Goal: Transaction & Acquisition: Subscribe to service/newsletter

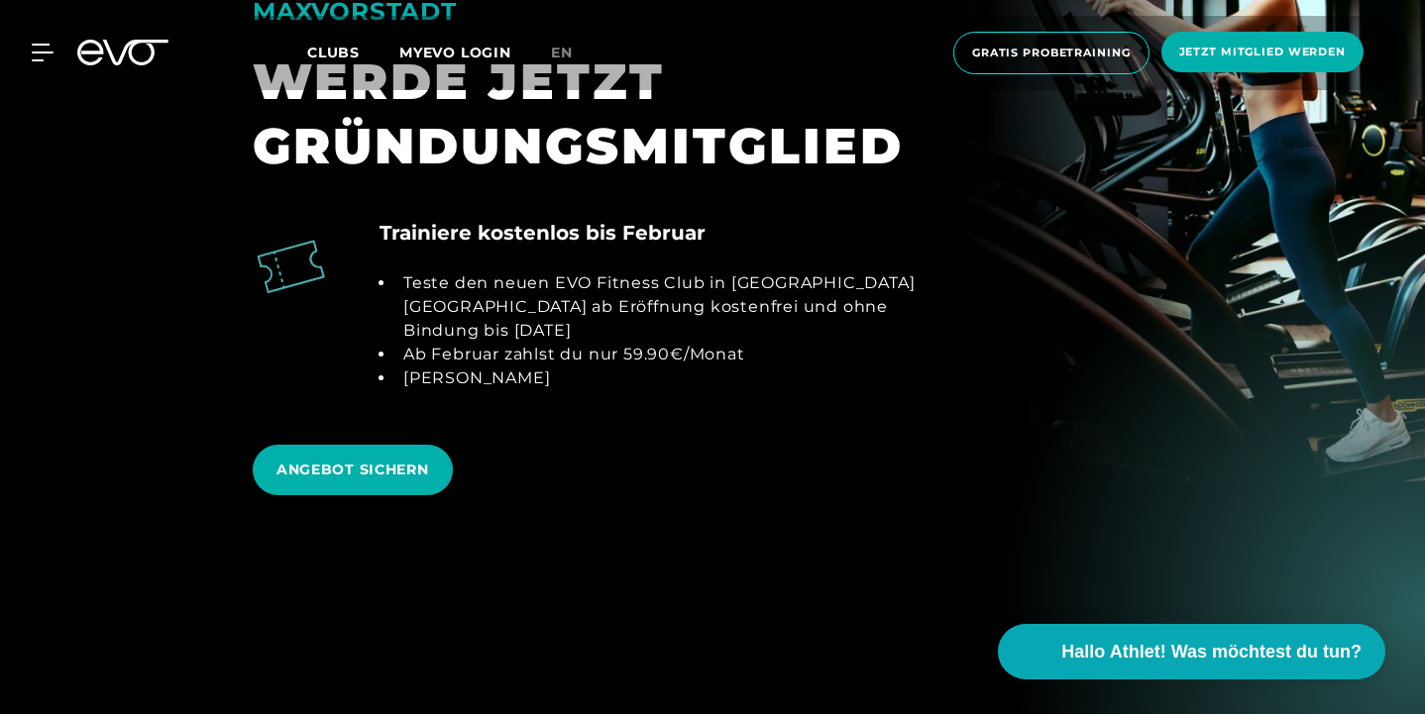
scroll to position [1919, 0]
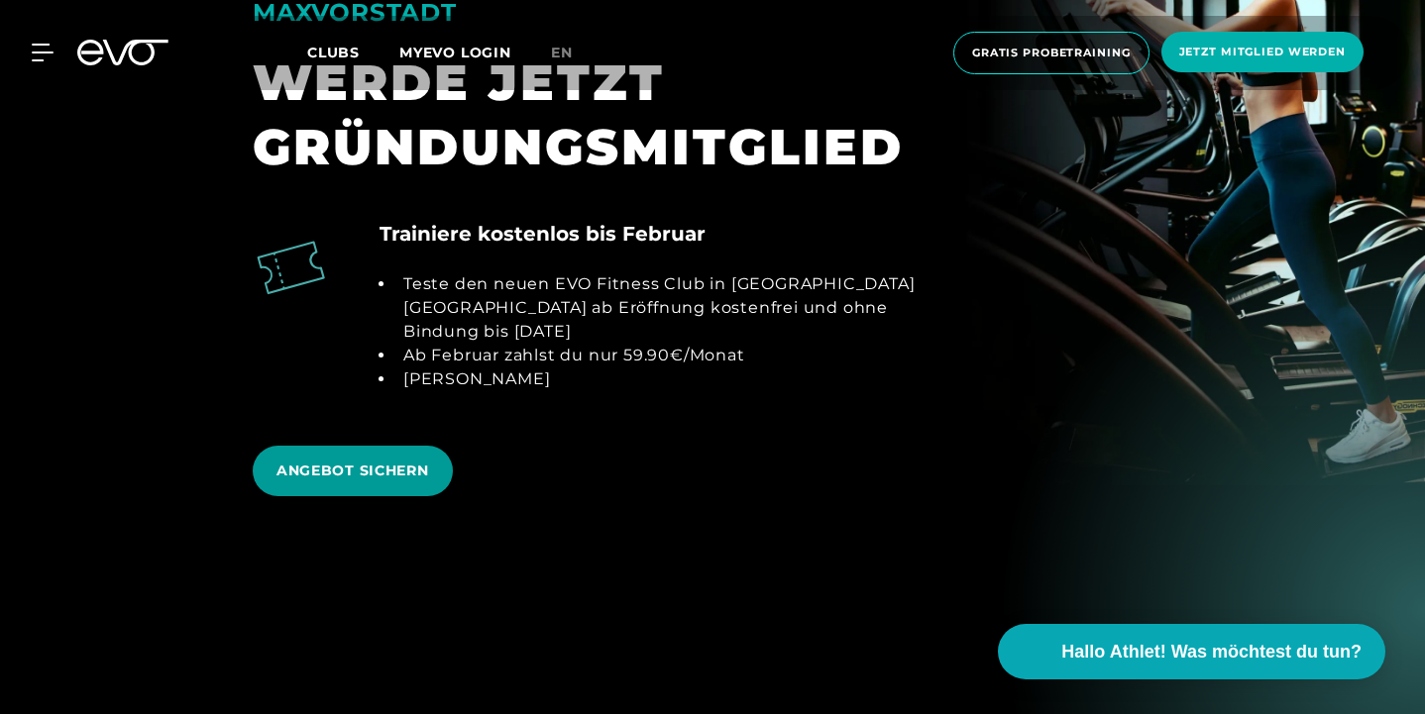
click at [418, 461] on span "ANGEBOT SICHERN" at bounding box center [352, 471] width 153 height 21
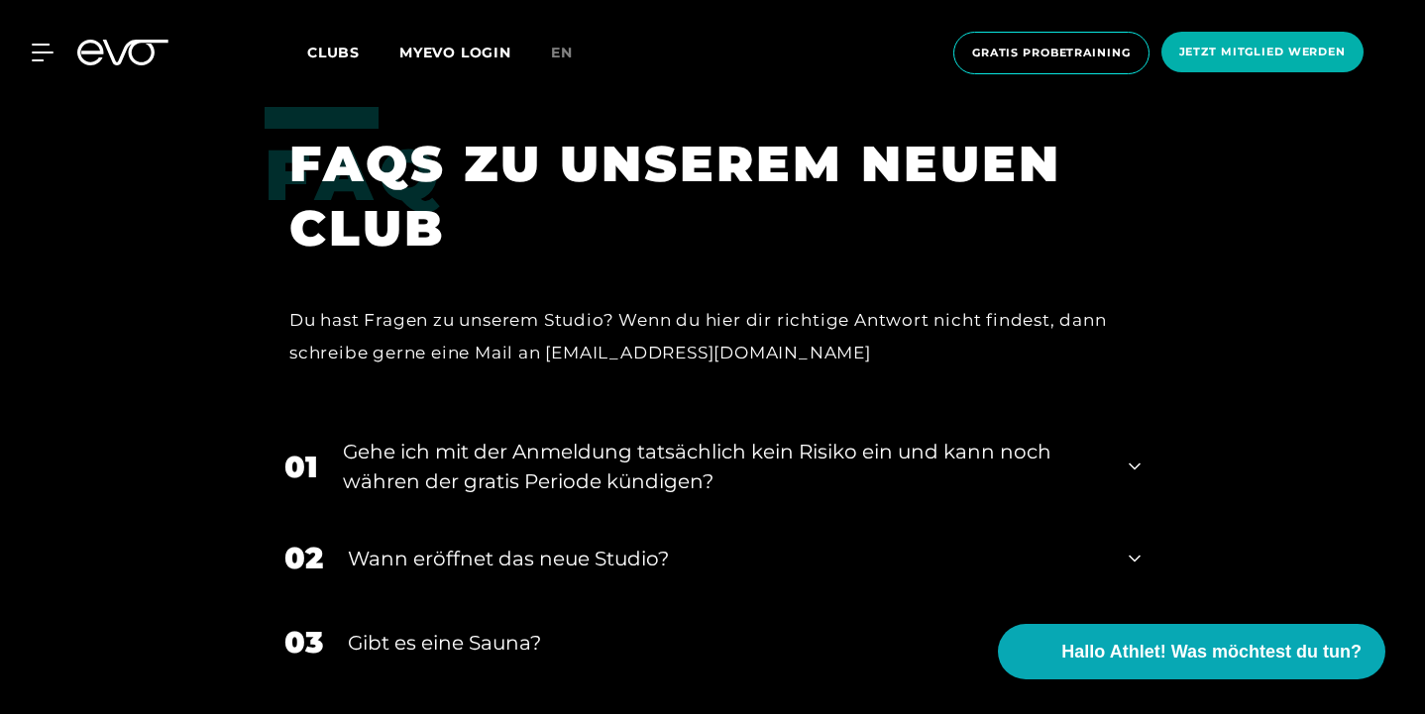
scroll to position [3657, 0]
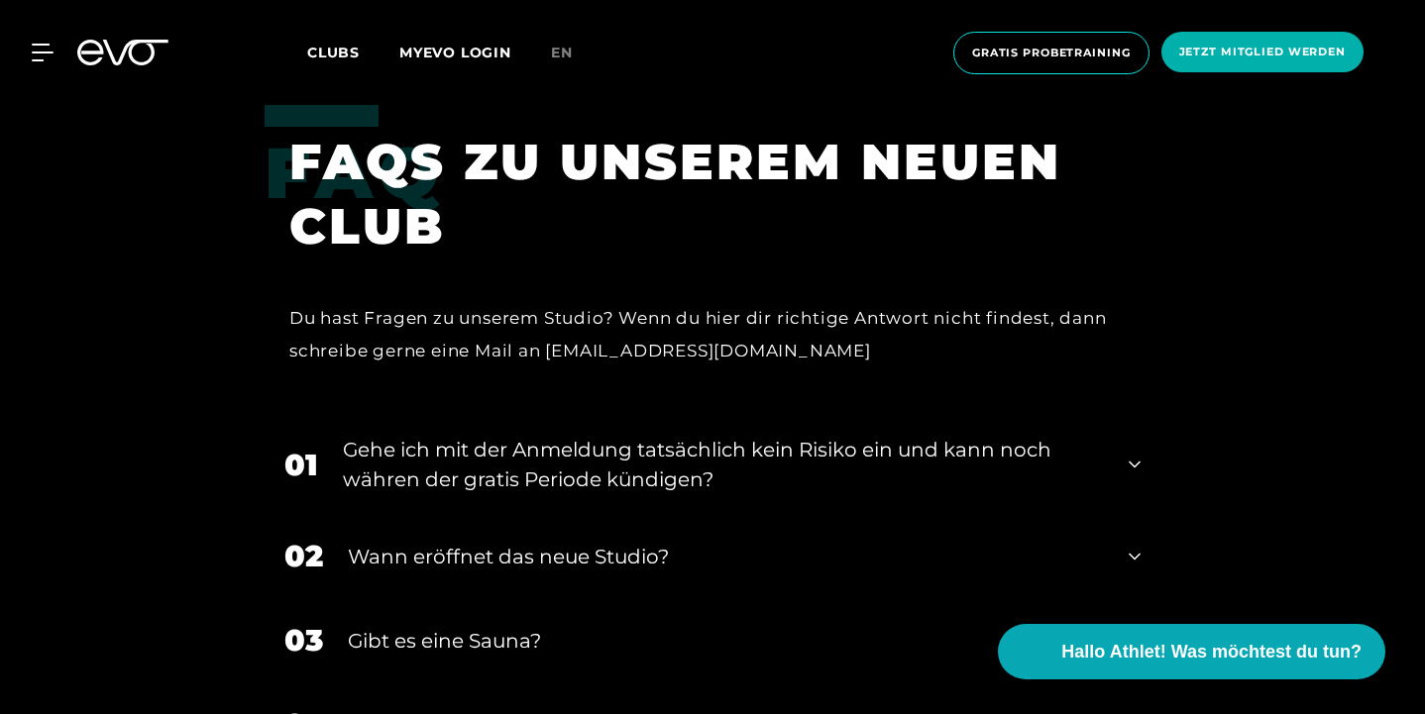
click at [589, 435] on div "Gehe ich mit der Anmeldung tatsächlich kein Risiko ein und kann noch währen der…" at bounding box center [723, 464] width 761 height 59
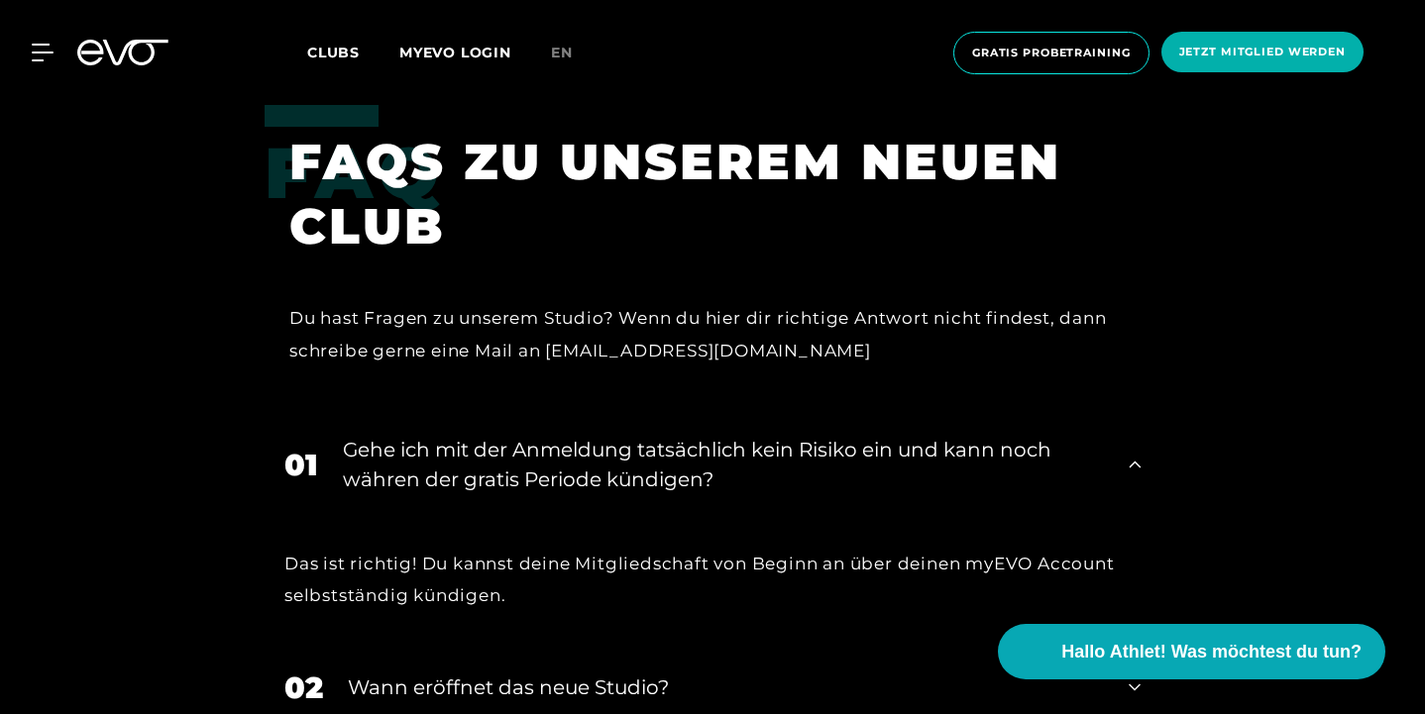
click at [589, 435] on div "Gehe ich mit der Anmeldung tatsächlich kein Risiko ein und kann noch währen der…" at bounding box center [723, 464] width 761 height 59
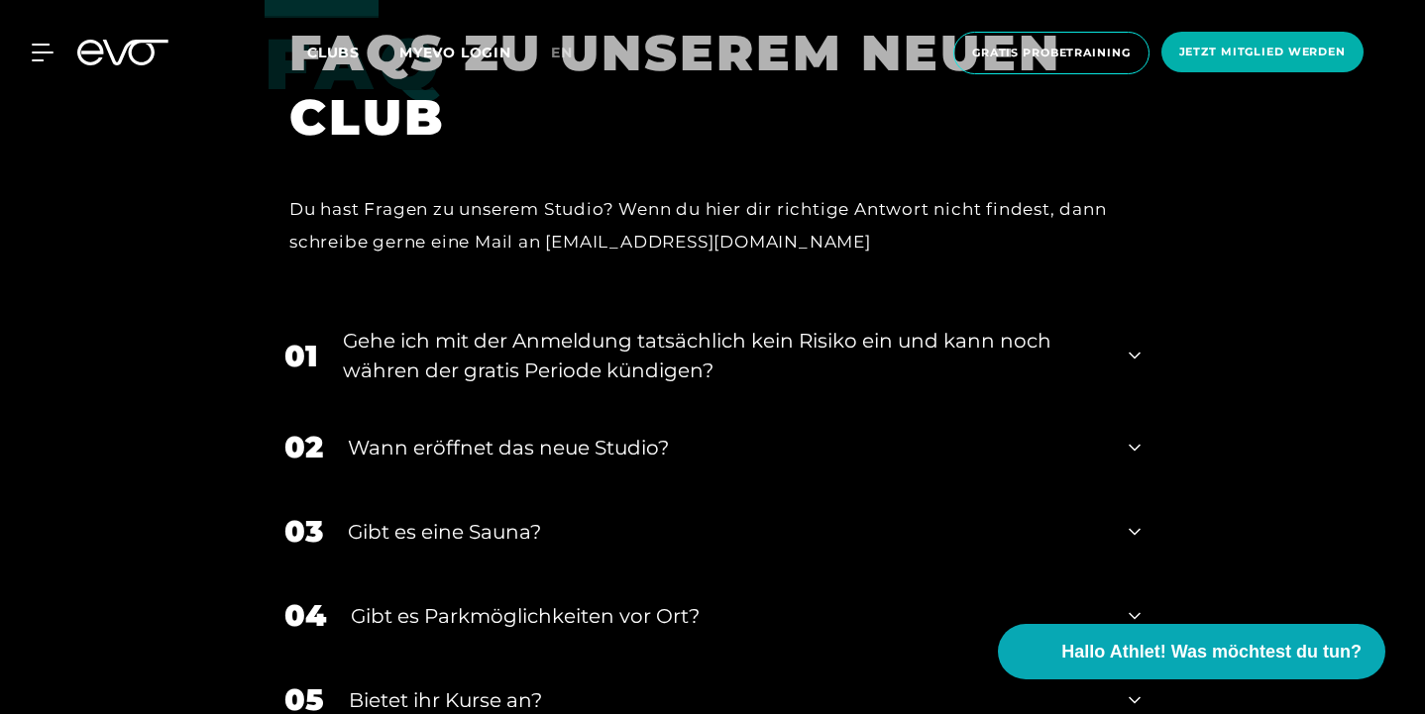
scroll to position [3768, 0]
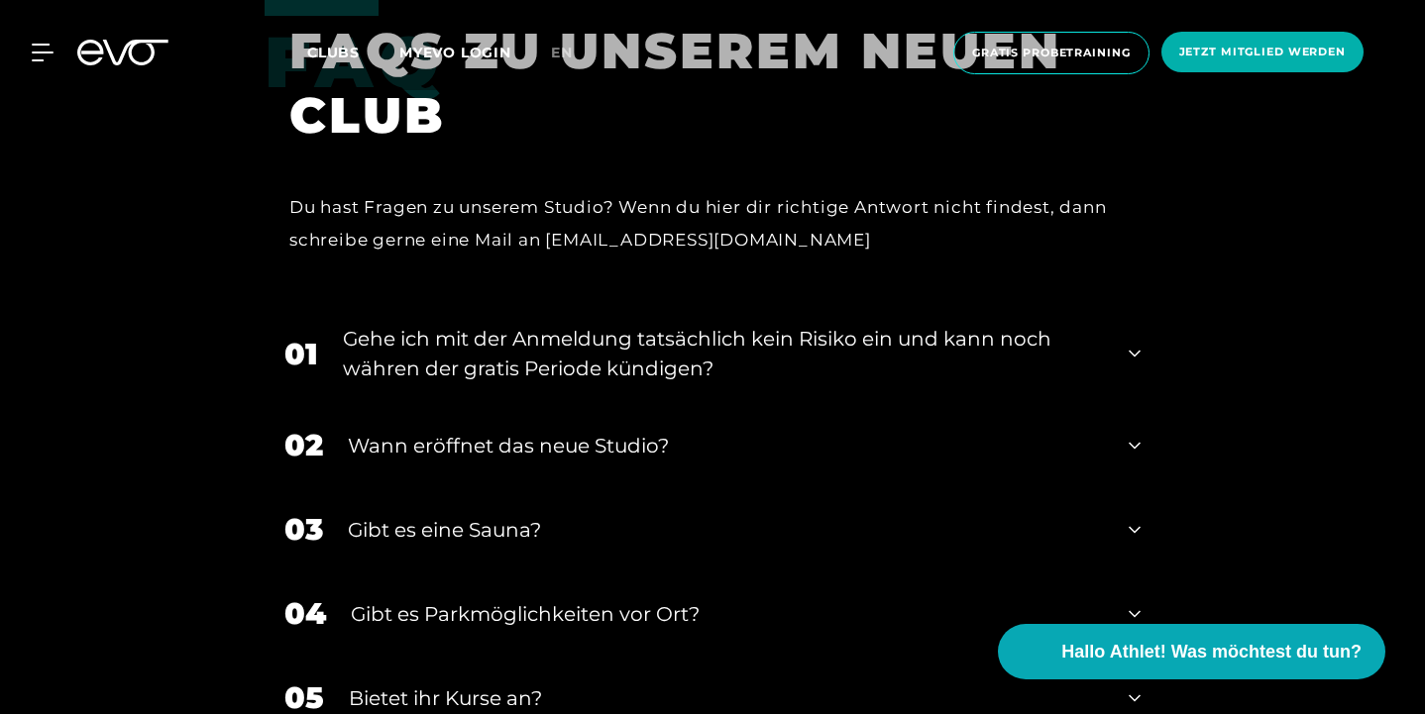
click at [572, 431] on div "Wann eröffnet das neue Studio?" at bounding box center [726, 446] width 756 height 30
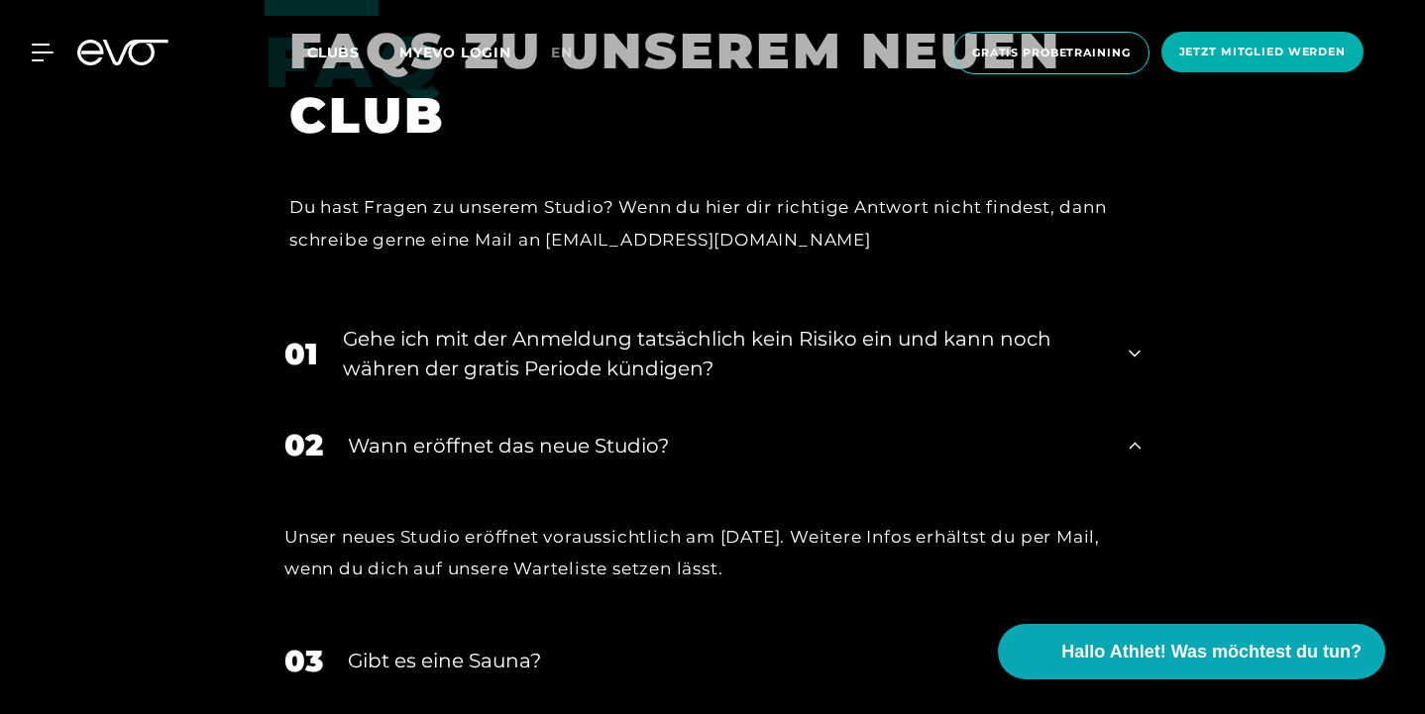
click at [572, 431] on div "Wann eröffnet das neue Studio?" at bounding box center [726, 446] width 756 height 30
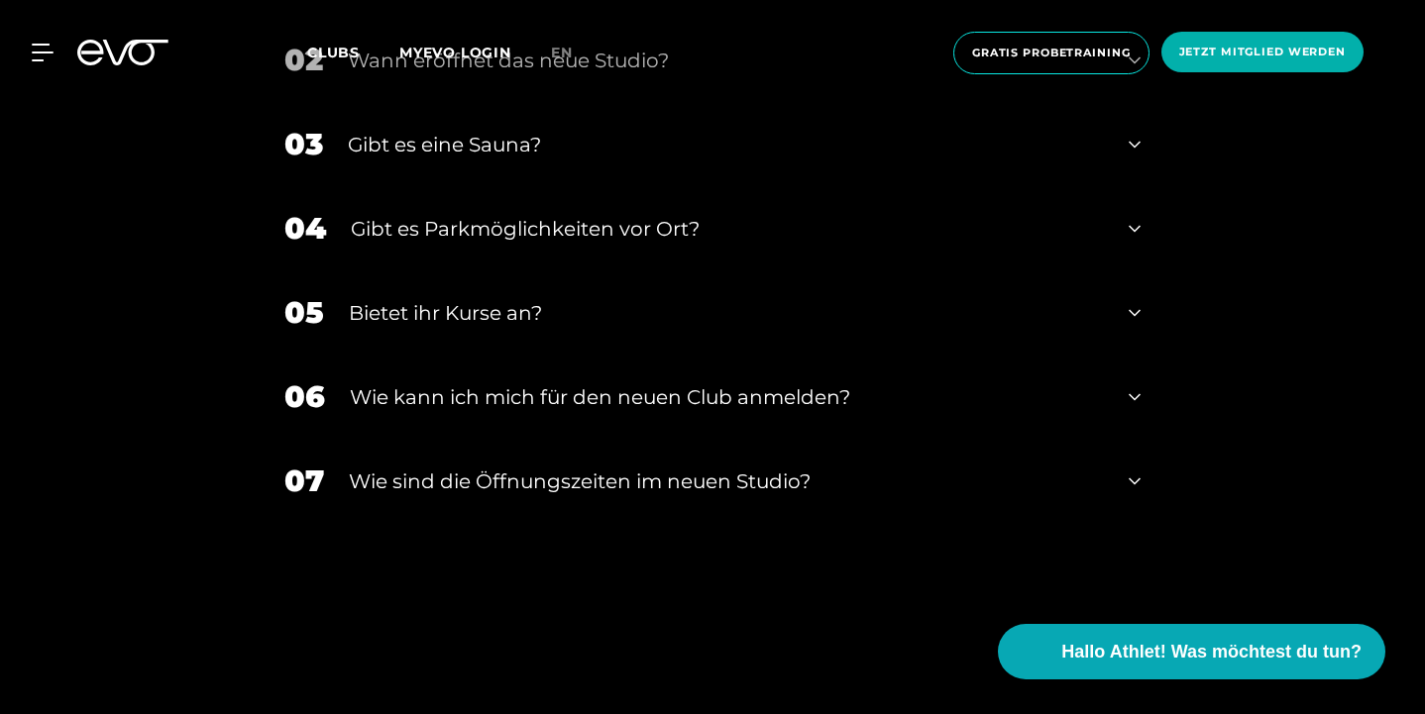
scroll to position [4177, 0]
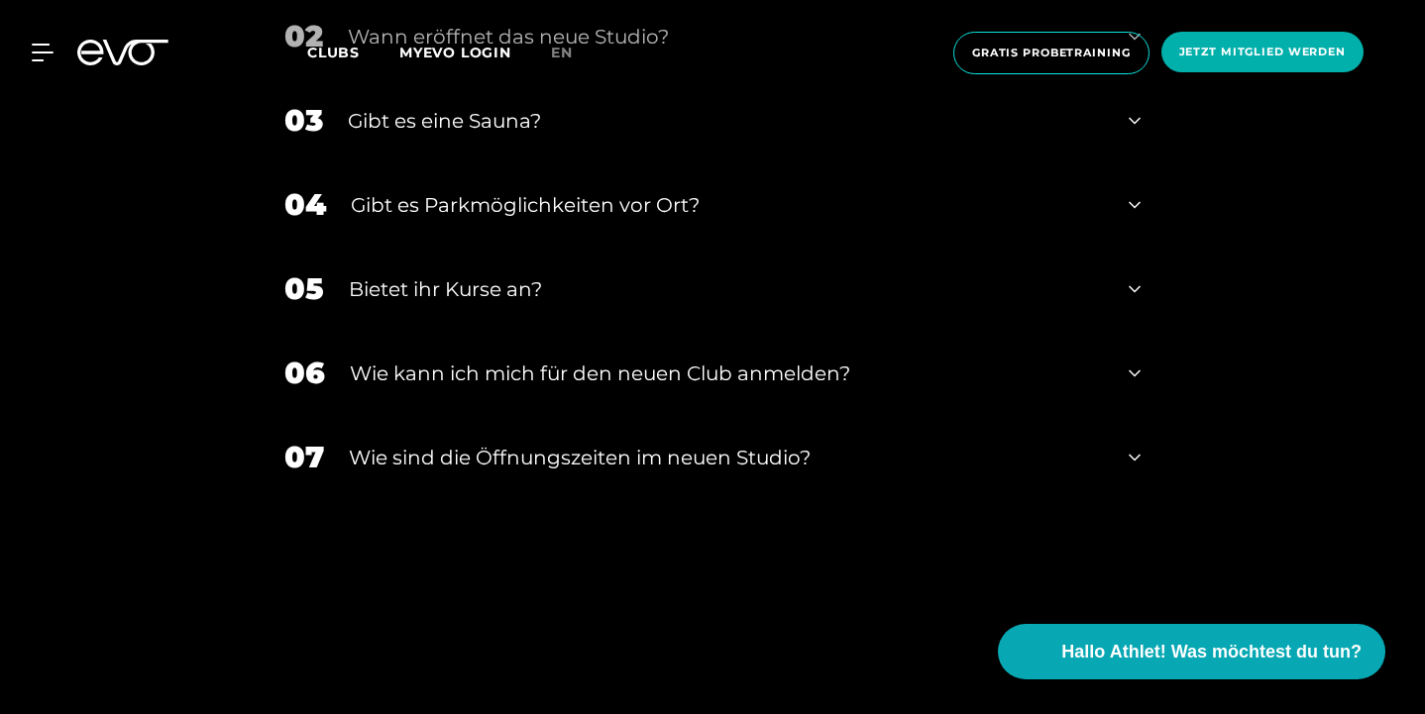
click at [527, 415] on div "07 ​Wie sind die Öffnungszeiten im neuen Studio?" at bounding box center [713, 457] width 896 height 84
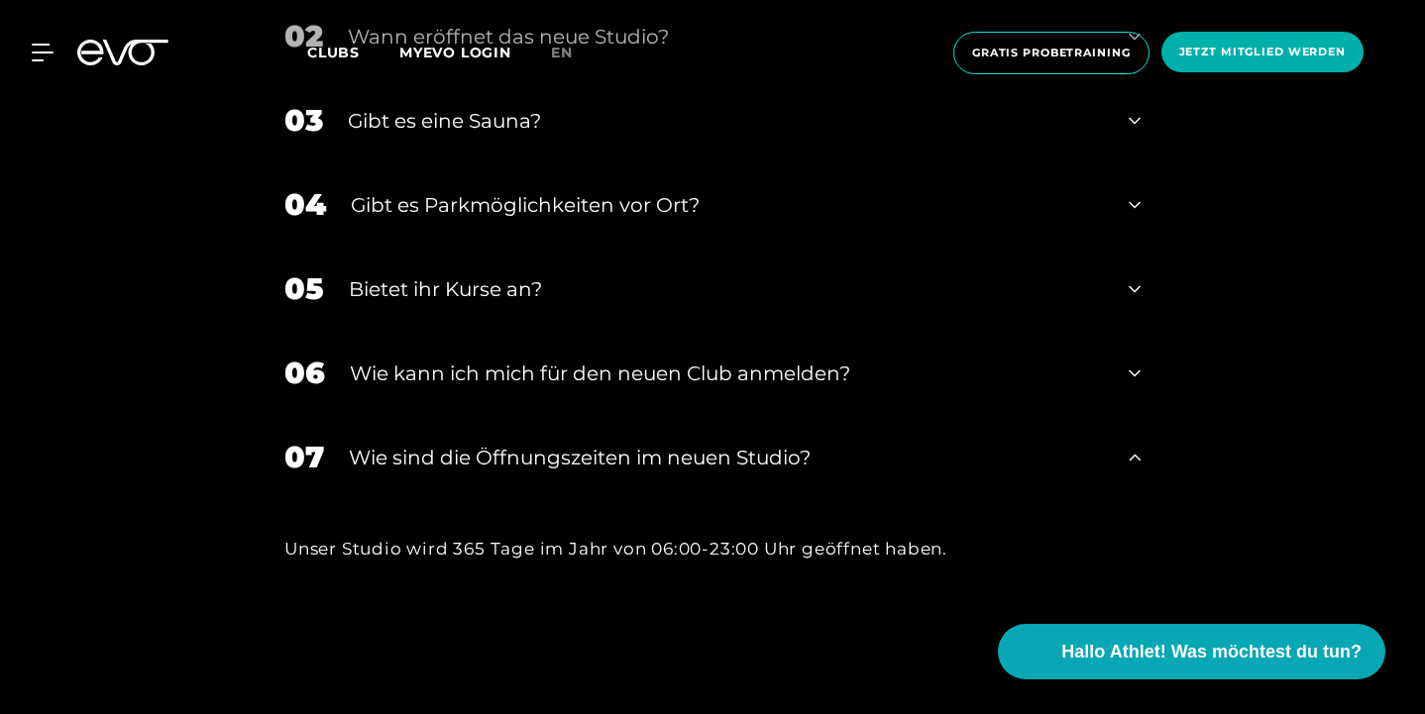
click at [527, 415] on div "07 ​Wie sind die Öffnungszeiten im neuen Studio?" at bounding box center [713, 457] width 896 height 84
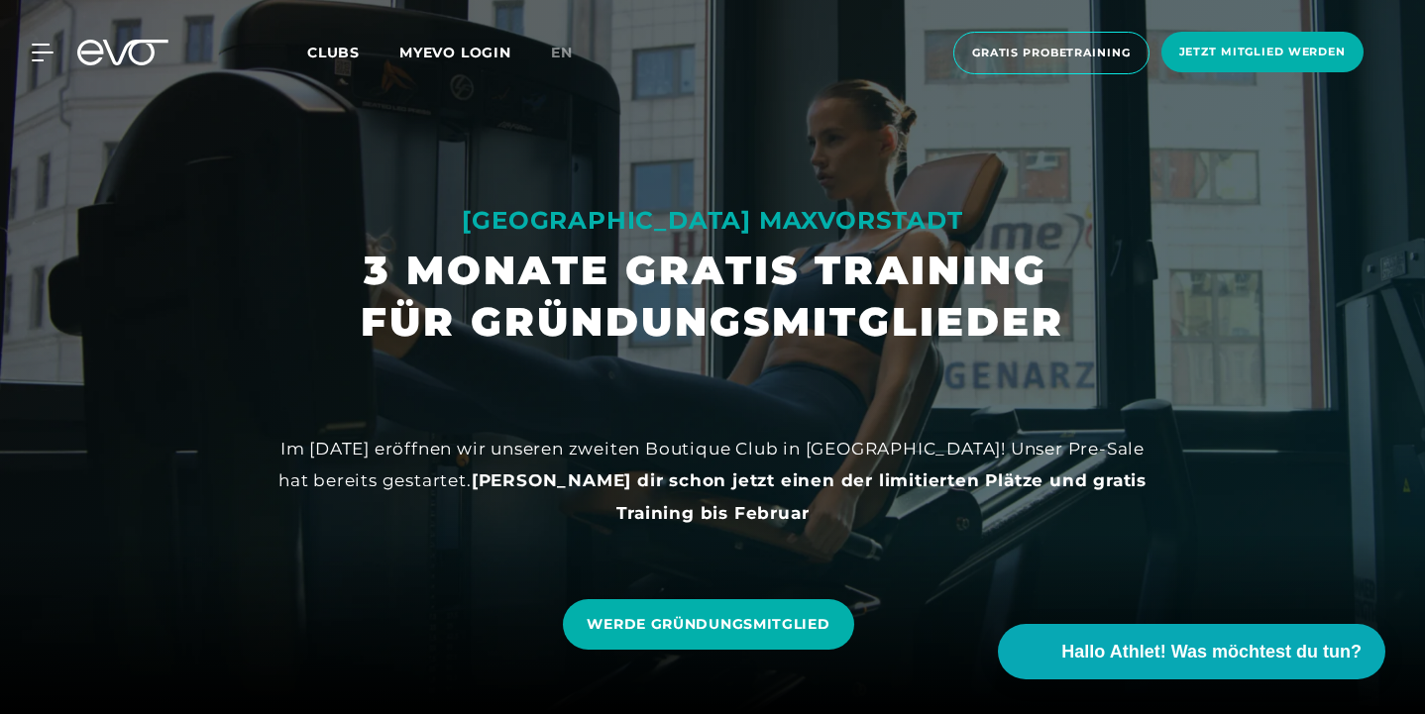
scroll to position [0, 0]
click at [328, 60] on span "Clubs" at bounding box center [333, 53] width 53 height 18
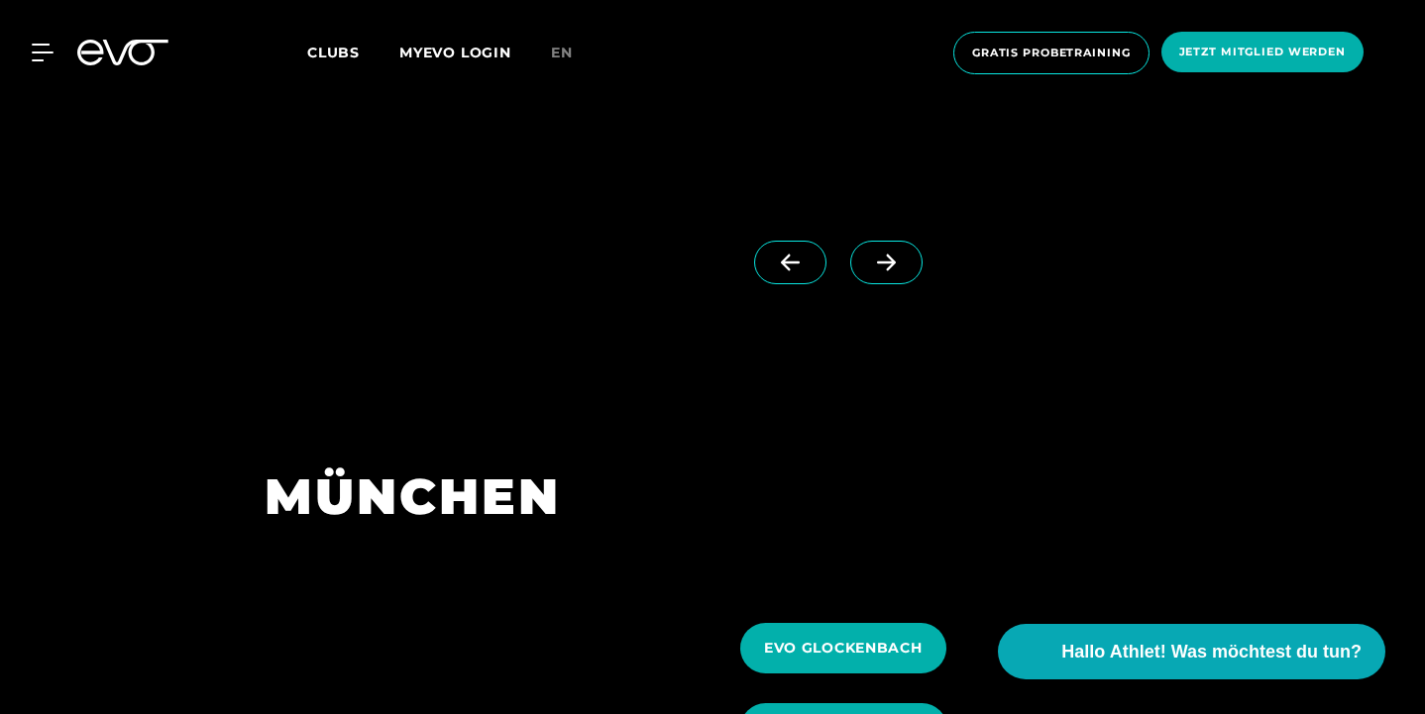
scroll to position [5396, 0]
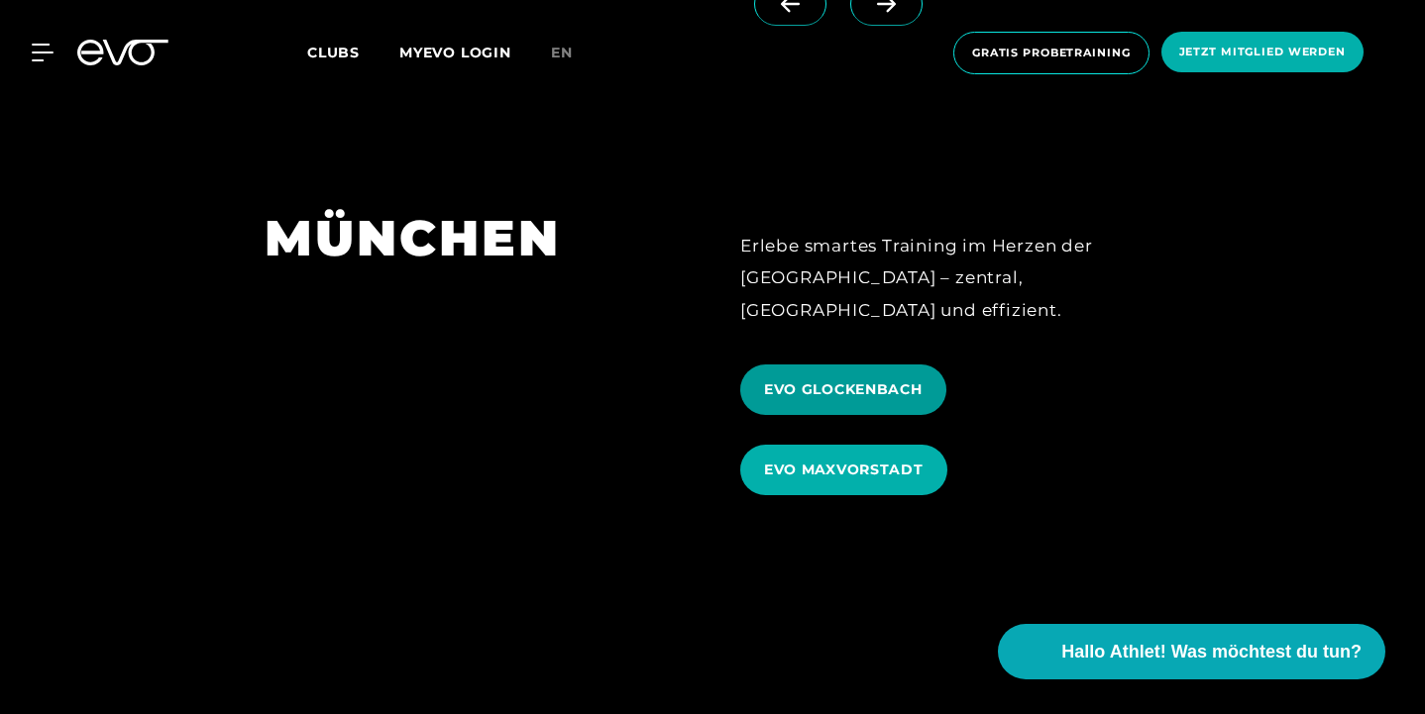
click at [789, 379] on span "EVO GLOCKENBACH" at bounding box center [843, 389] width 159 height 21
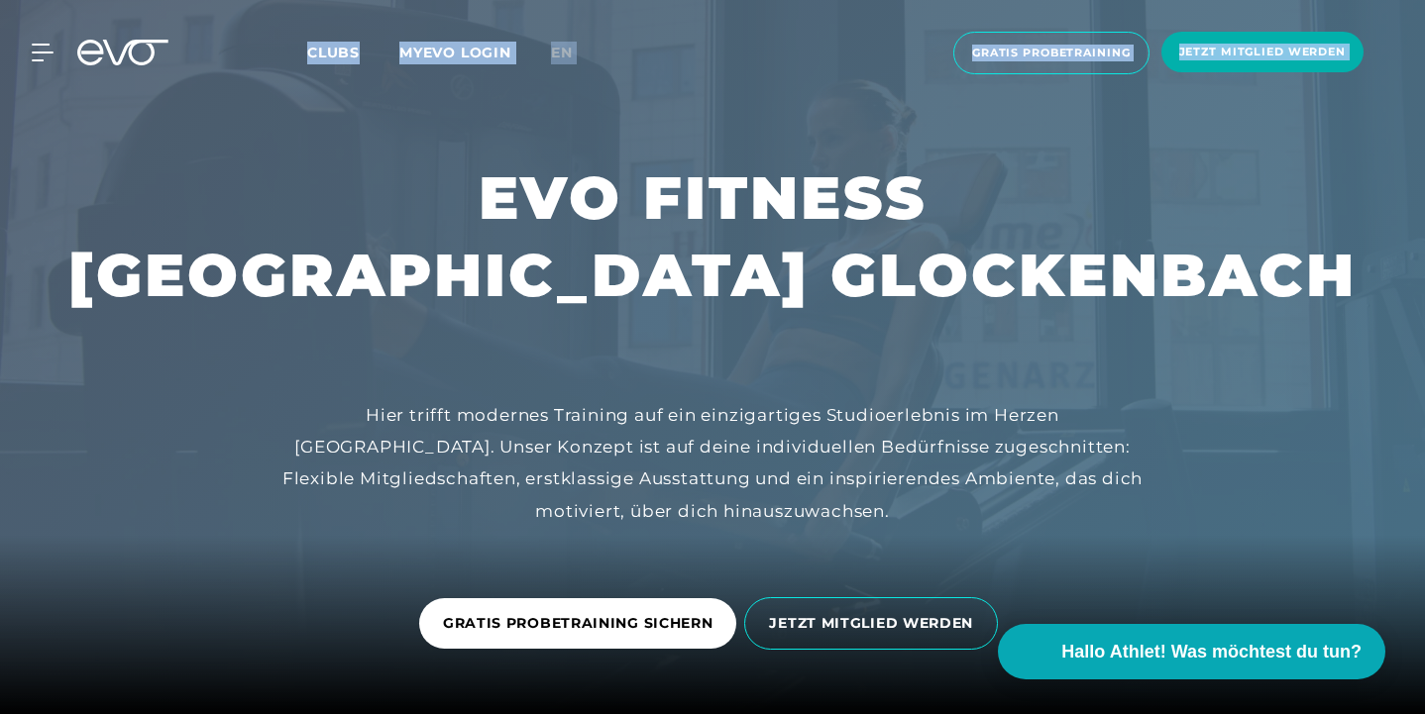
drag, startPoint x: 56, startPoint y: 26, endPoint x: 1056, endPoint y: 359, distance: 1053.6
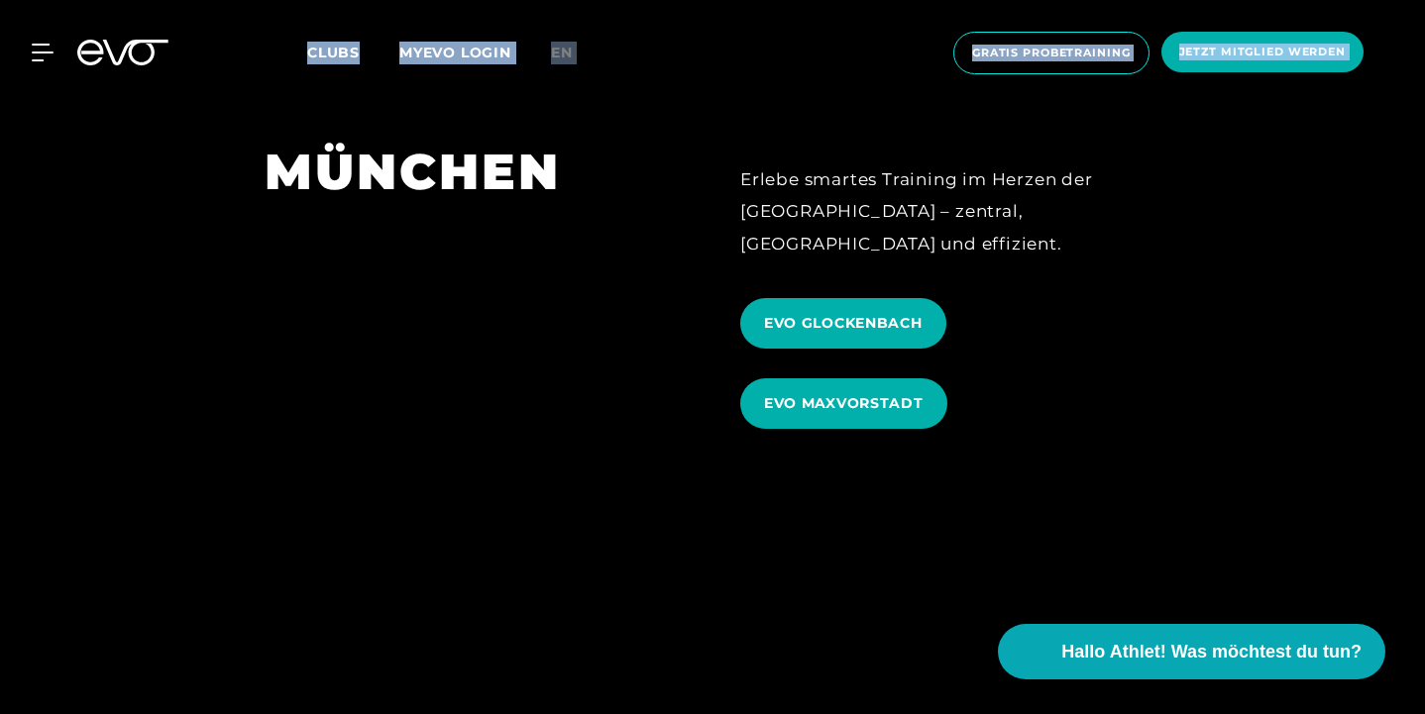
scroll to position [5454, 0]
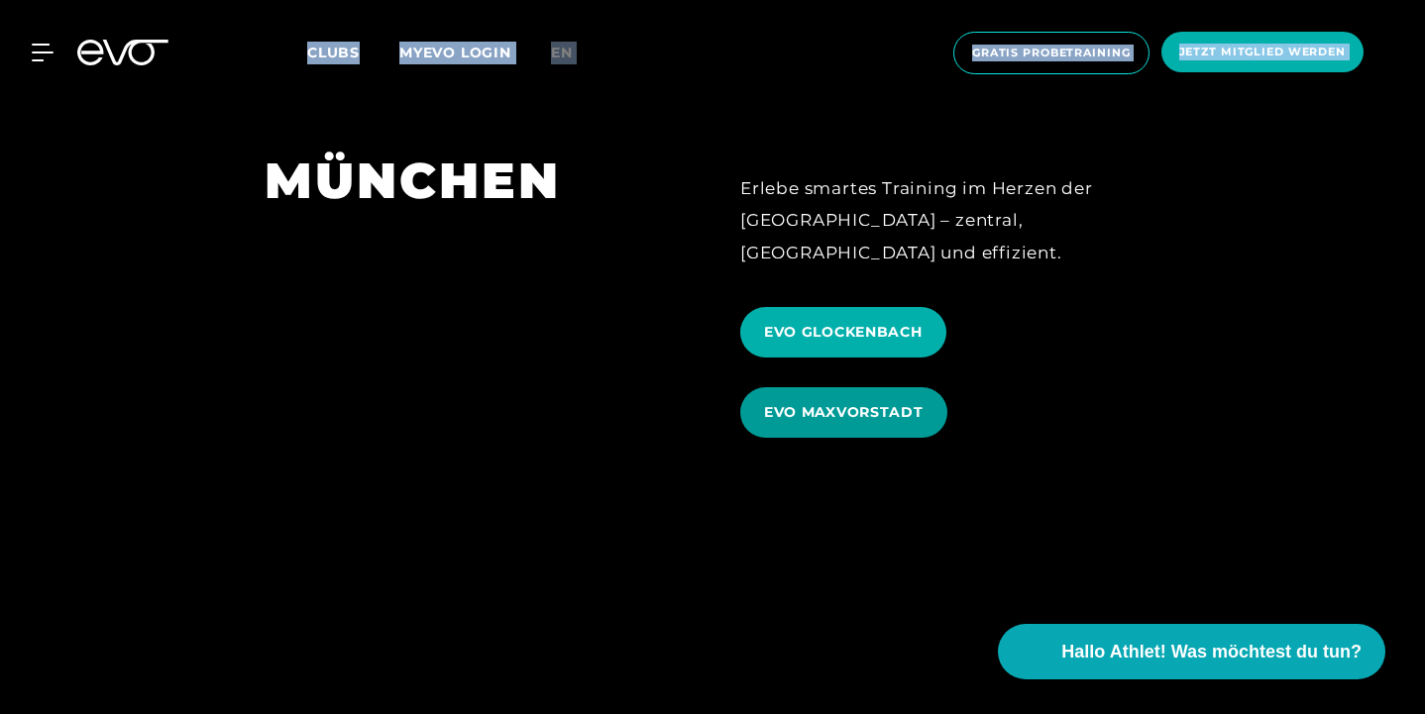
click at [812, 402] on span "EVO MAXVORSTADT" at bounding box center [843, 412] width 159 height 21
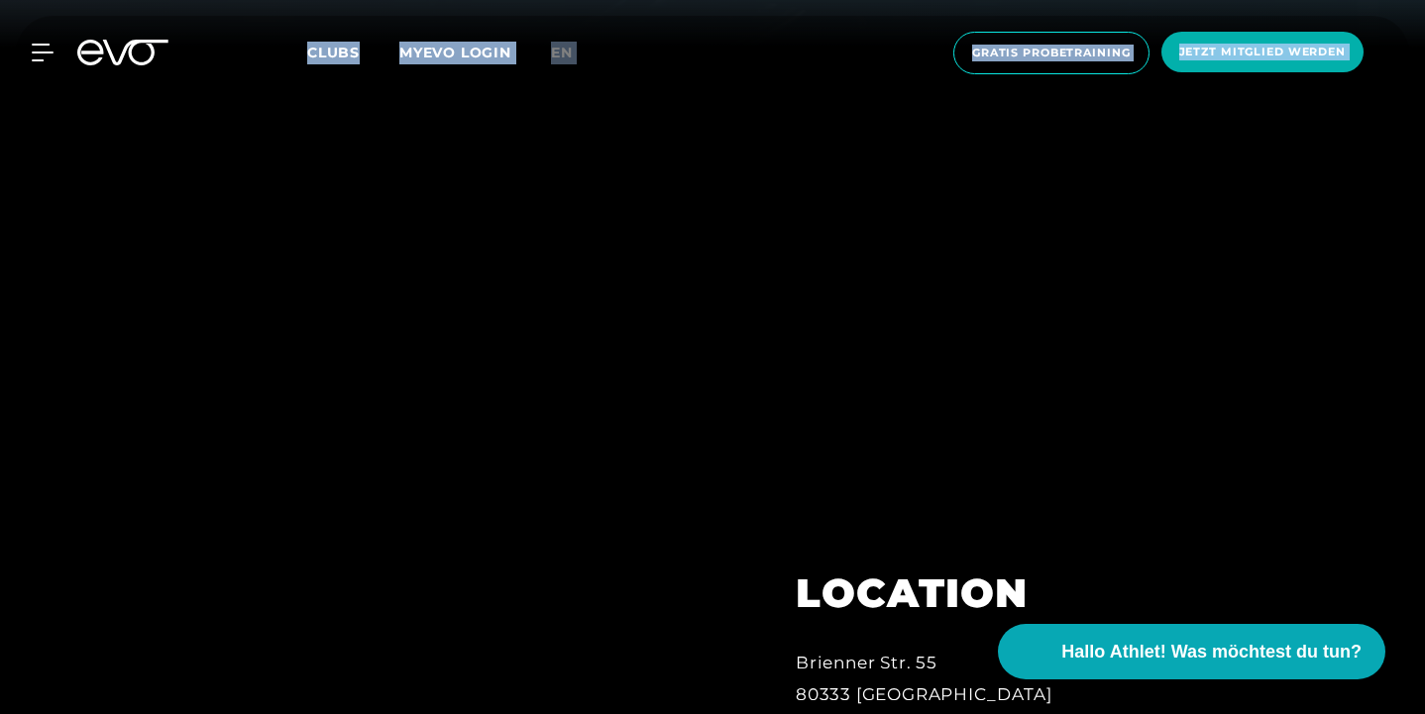
scroll to position [411, 0]
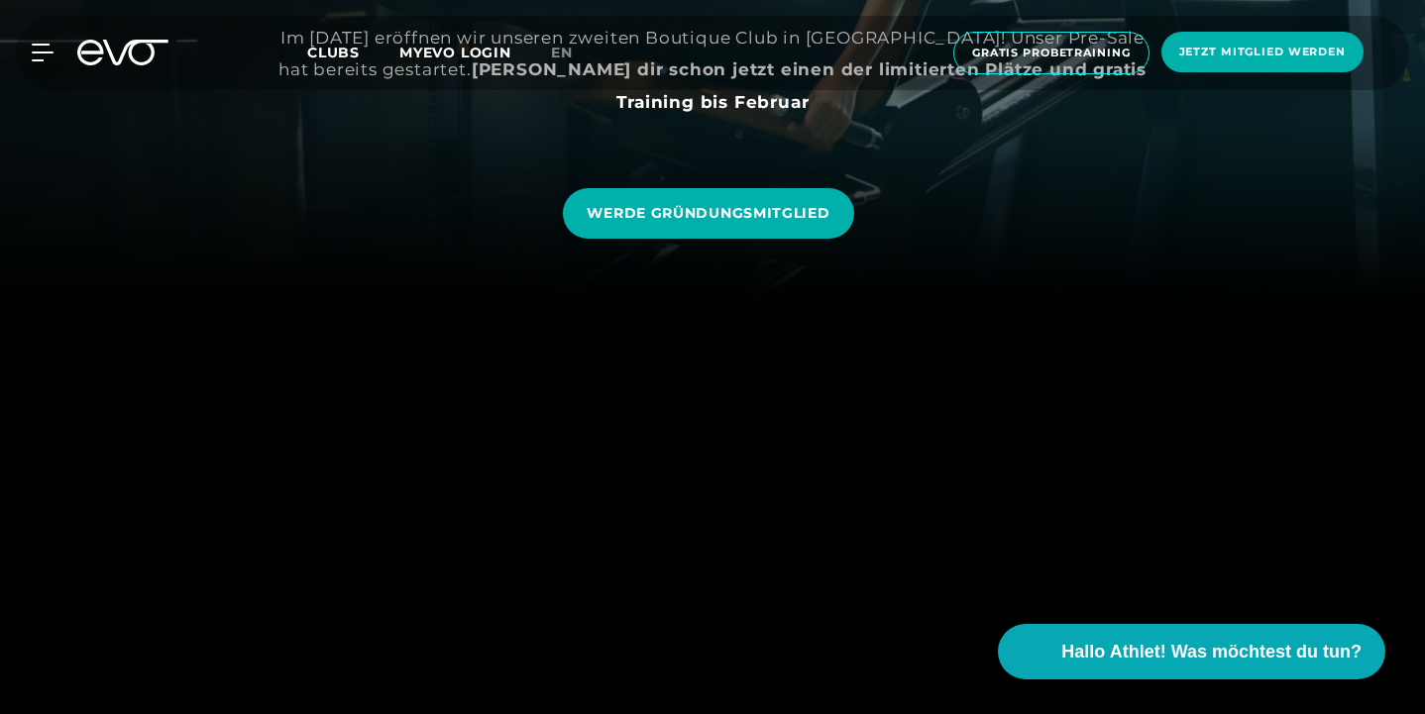
click at [707, 245] on div "WERDE GRÜNDUNGSMITGLIED" at bounding box center [712, 213] width 298 height 80
click at [704, 224] on link "WERDE GRÜNDUNGSMITGLIED" at bounding box center [708, 213] width 290 height 51
